Goal: Navigation & Orientation: Find specific page/section

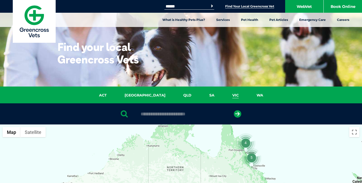
click at [223, 94] on link "VIC" at bounding box center [235, 96] width 24 height 6
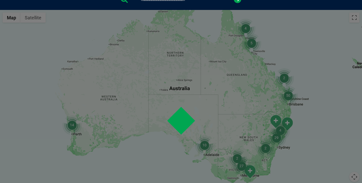
scroll to position [117, 0]
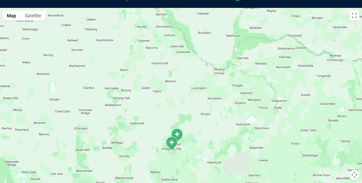
drag, startPoint x: 96, startPoint y: 59, endPoint x: 172, endPoint y: 178, distance: 140.7
click at [172, 178] on div at bounding box center [181, 106] width 362 height 197
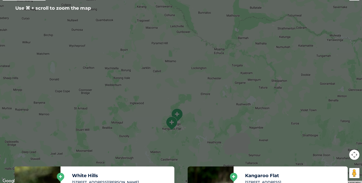
scroll to position [84, 0]
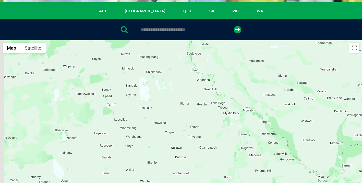
drag, startPoint x: 113, startPoint y: 95, endPoint x: 211, endPoint y: 165, distance: 119.7
click at [211, 165] on div at bounding box center [181, 138] width 362 height 197
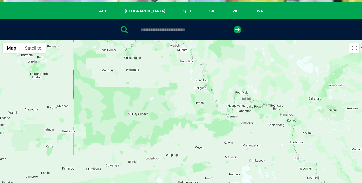
drag, startPoint x: 124, startPoint y: 78, endPoint x: 227, endPoint y: 167, distance: 136.4
click at [227, 167] on div at bounding box center [181, 138] width 362 height 197
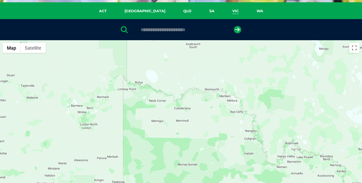
drag, startPoint x: 137, startPoint y: 82, endPoint x: 187, endPoint y: 134, distance: 72.4
click at [187, 134] on div at bounding box center [181, 138] width 362 height 197
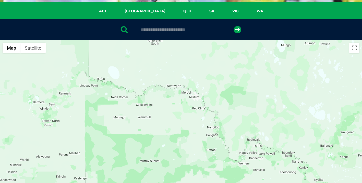
drag, startPoint x: 202, startPoint y: 131, endPoint x: 163, endPoint y: 127, distance: 38.7
click at [163, 127] on div at bounding box center [181, 138] width 362 height 197
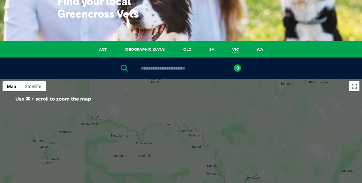
scroll to position [48, 0]
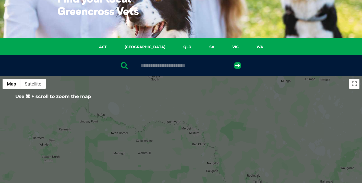
click at [186, 130] on div at bounding box center [181, 174] width 362 height 197
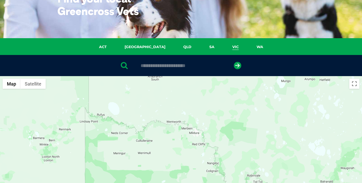
click at [187, 129] on div at bounding box center [181, 174] width 362 height 197
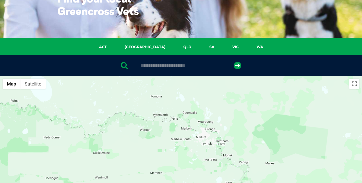
click at [187, 129] on div at bounding box center [181, 174] width 362 height 197
click at [184, 130] on div at bounding box center [181, 174] width 362 height 197
